Goal: Find contact information: Find contact information

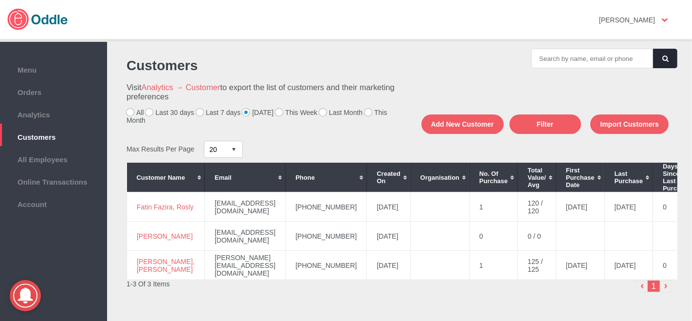
click at [327, 208] on td "[PHONE_NUMBER]" at bounding box center [326, 206] width 81 height 29
drag, startPoint x: 327, startPoint y: 208, endPoint x: 274, endPoint y: 208, distance: 53.5
click at [286, 208] on td "[PHONE_NUMBER]" at bounding box center [326, 206] width 81 height 29
copy td "[PHONE_NUMBER]"
drag, startPoint x: 154, startPoint y: 215, endPoint x: 131, endPoint y: 201, distance: 27.3
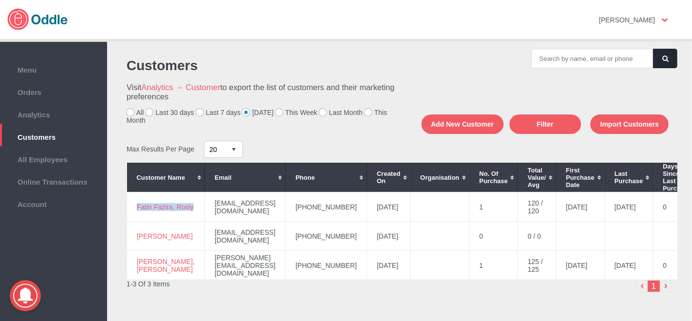
click at [131, 201] on td "Fatin Fazira, Rosly" at bounding box center [166, 206] width 78 height 29
copy link "Fatin Fazira, Rosly"
drag, startPoint x: 329, startPoint y: 265, endPoint x: 277, endPoint y: 274, distance: 52.4
click at [286, 274] on td "[PHONE_NUMBER]" at bounding box center [326, 265] width 81 height 29
copy td "[PHONE_NUMBER]"
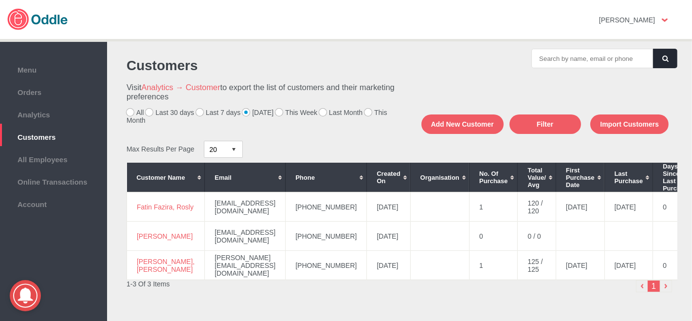
click at [154, 269] on td "[PERSON_NAME], [PERSON_NAME]" at bounding box center [166, 265] width 78 height 29
drag, startPoint x: 154, startPoint y: 269, endPoint x: 131, endPoint y: 261, distance: 23.9
click at [131, 261] on td "[PERSON_NAME], [PERSON_NAME]" at bounding box center [166, 265] width 78 height 29
copy link "[PERSON_NAME], [PERSON_NAME]"
